Goal: Navigation & Orientation: Find specific page/section

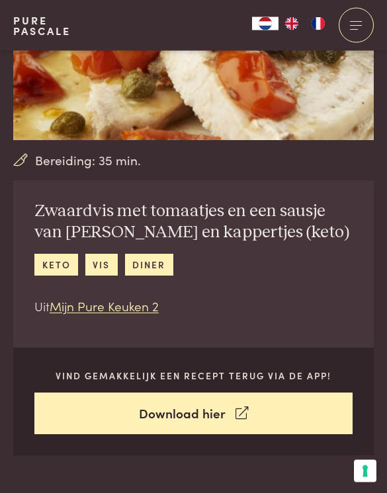
scroll to position [140, 0]
click at [233, 405] on link "Download hier" at bounding box center [193, 414] width 318 height 42
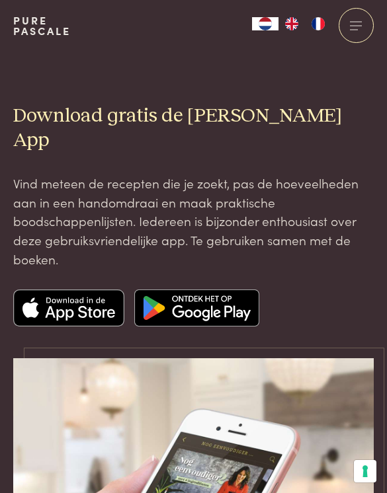
click at [75, 290] on img at bounding box center [68, 308] width 111 height 37
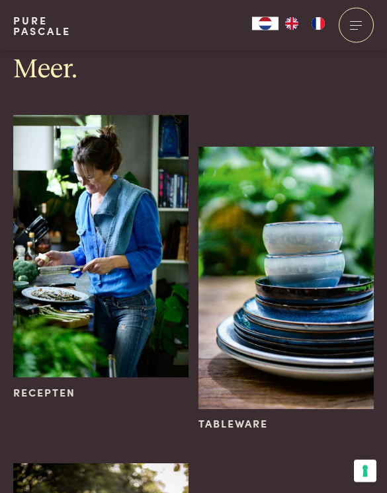
scroll to position [1762, 0]
click at [104, 211] on img at bounding box center [100, 246] width 175 height 262
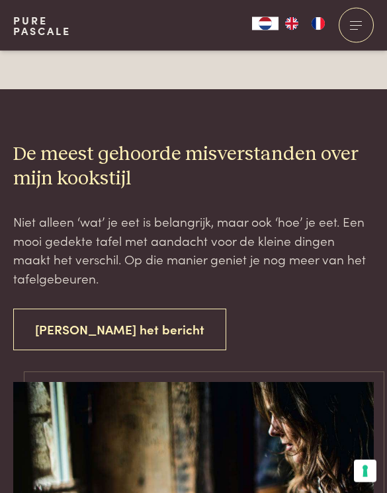
scroll to position [4940, 0]
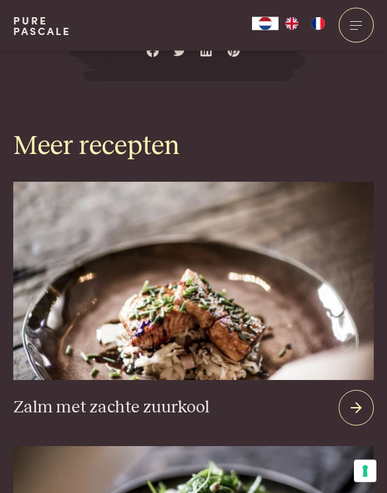
scroll to position [1865, 0]
click at [65, 35] on link "Pure Pascale" at bounding box center [42, 25] width 58 height 21
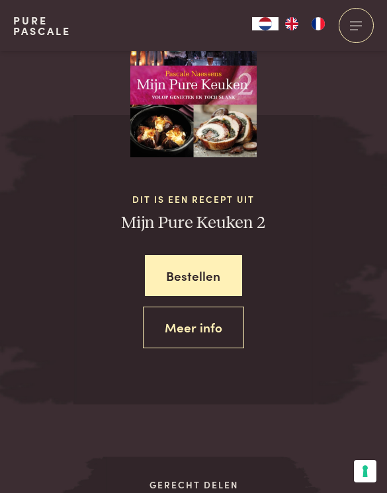
scroll to position [1372, 0]
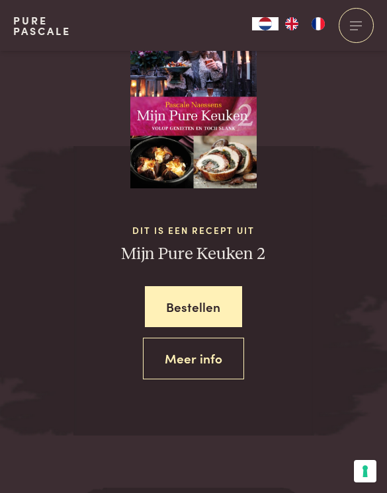
click at [198, 348] on link "Meer info" at bounding box center [193, 359] width 101 height 42
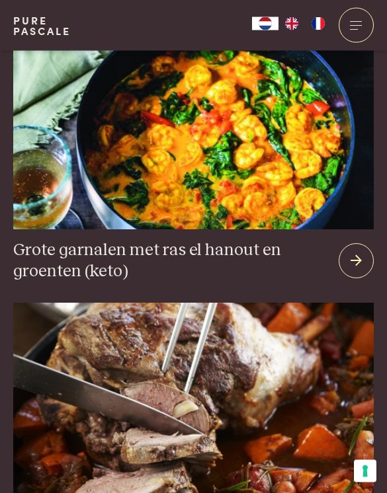
scroll to position [1842, 0]
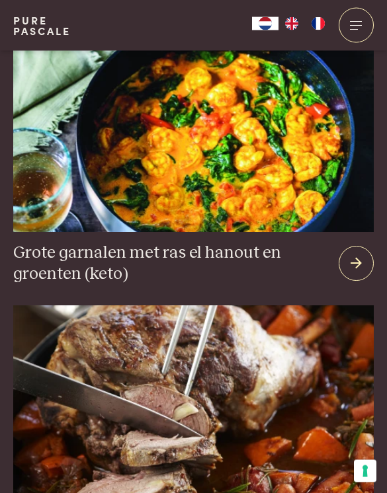
click at [362, 30] on div at bounding box center [355, 25] width 35 height 35
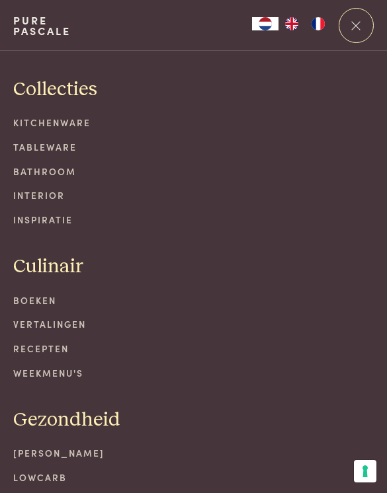
click at [37, 342] on link "Recepten" at bounding box center [193, 349] width 360 height 14
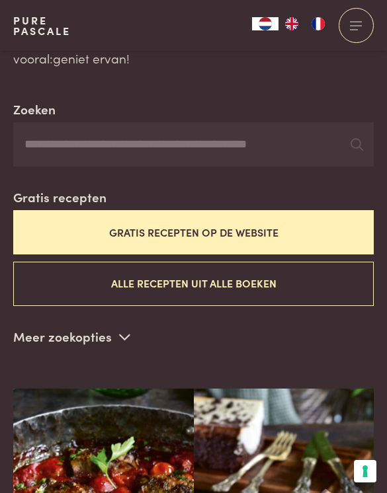
scroll to position [202, 0]
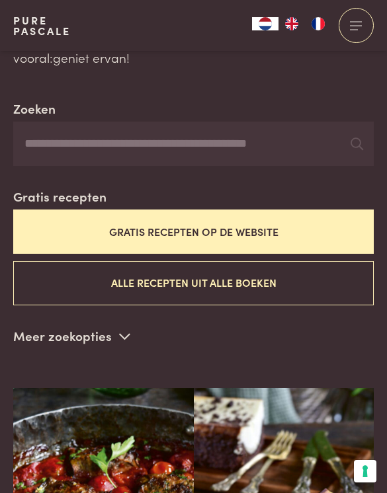
click at [177, 223] on button "Gratis recepten op de website" at bounding box center [193, 232] width 360 height 44
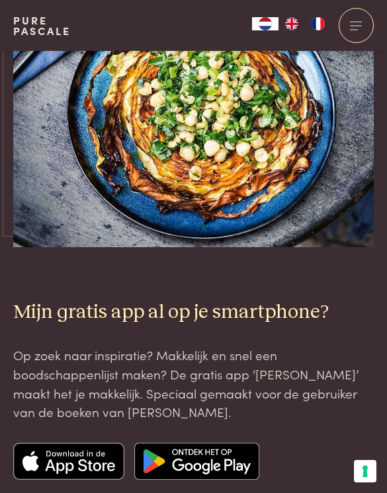
scroll to position [3452, 0]
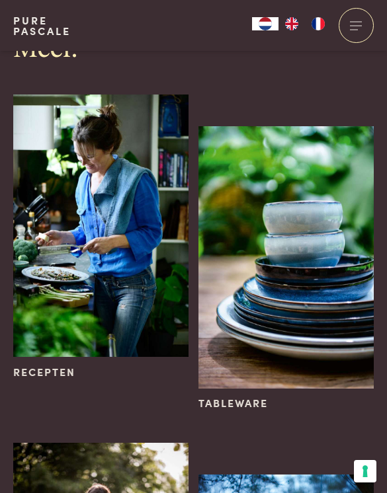
click at [99, 197] on img at bounding box center [100, 226] width 175 height 262
